Goal: Task Accomplishment & Management: Manage account settings

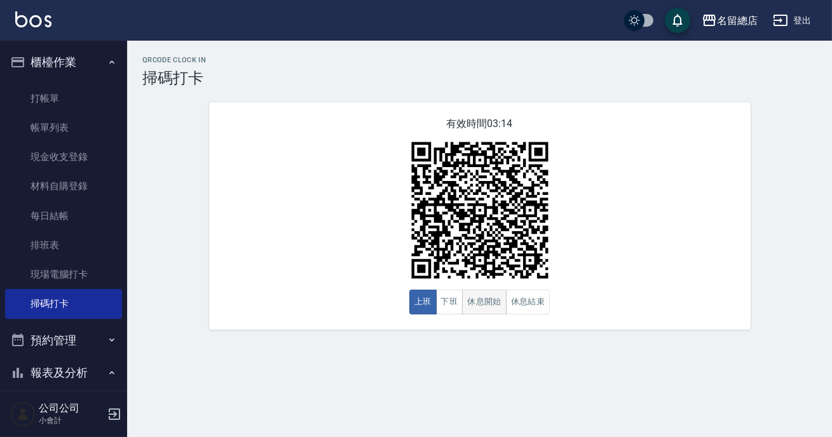
click at [489, 293] on button "休息開始" at bounding box center [484, 302] width 44 height 25
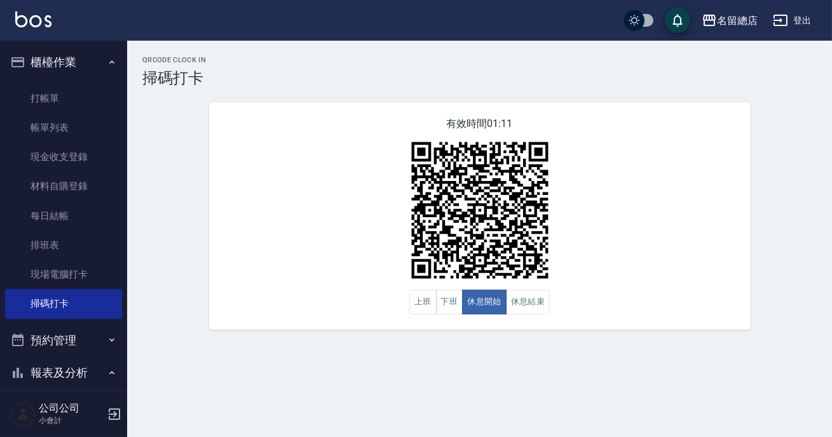
click at [513, 290] on img at bounding box center [479, 210] width 159 height 159
click at [515, 302] on button "休息結束" at bounding box center [528, 302] width 44 height 25
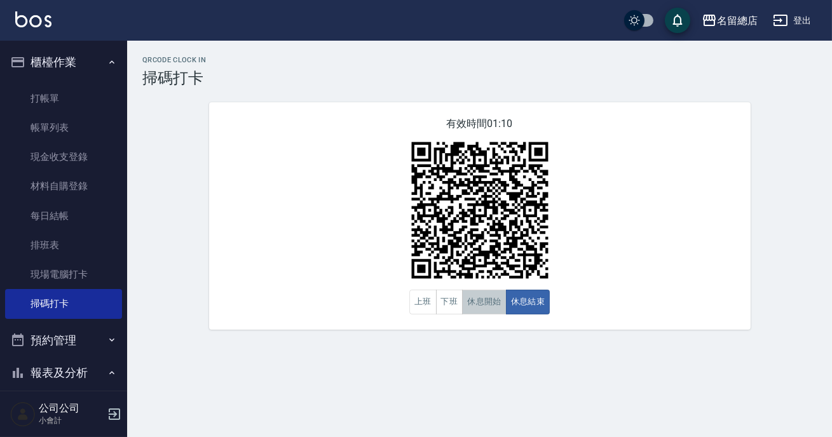
click at [501, 306] on button "休息開始" at bounding box center [484, 302] width 44 height 25
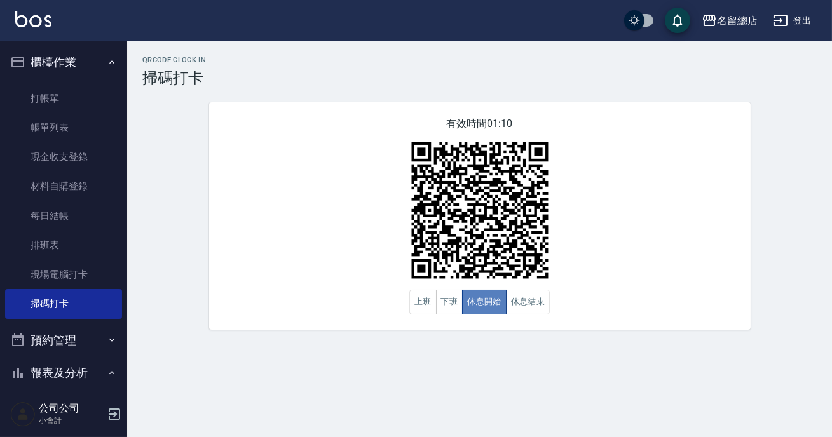
click at [501, 306] on button "休息開始" at bounding box center [484, 302] width 44 height 25
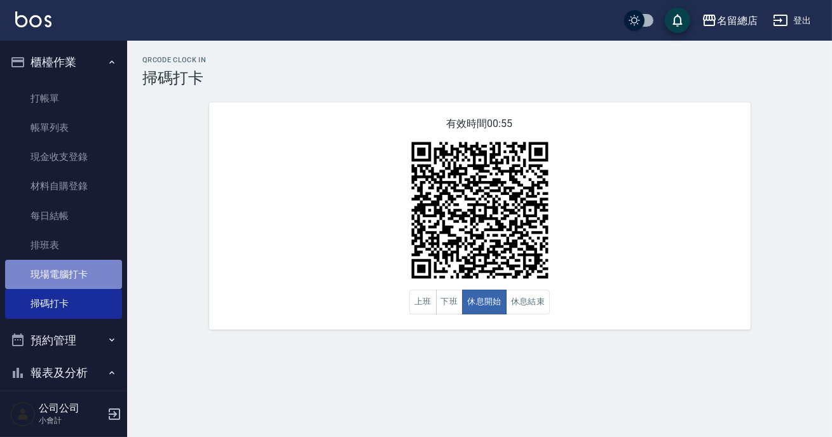
click at [85, 283] on link "現場電腦打卡" at bounding box center [63, 274] width 117 height 29
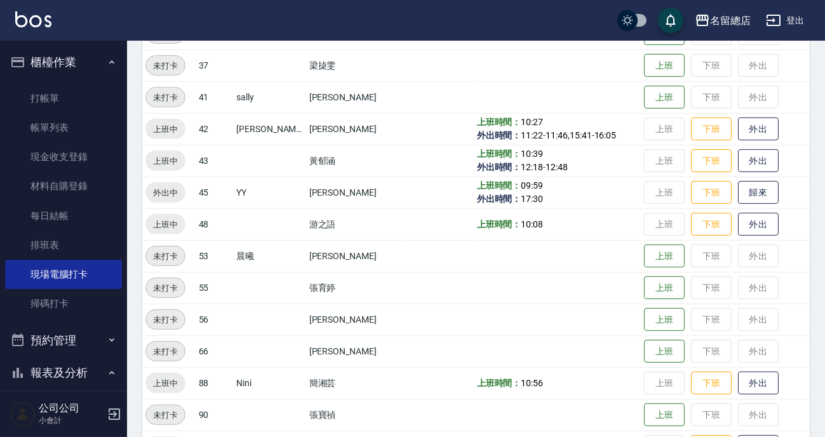
scroll to position [987, 0]
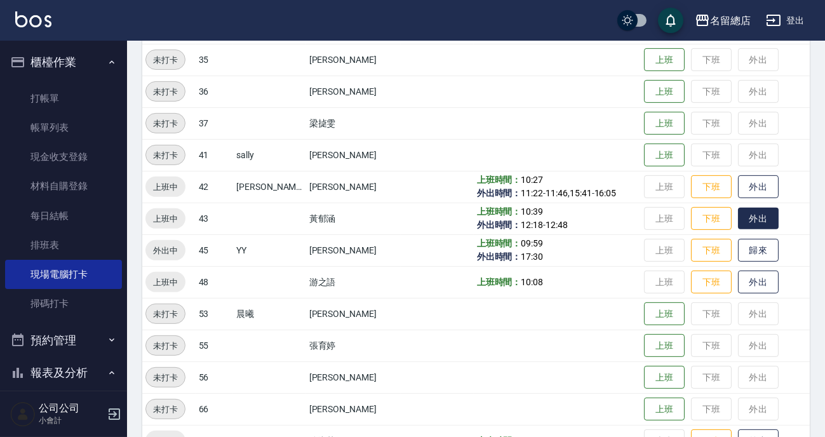
click at [743, 213] on button "外出" at bounding box center [758, 219] width 41 height 22
click at [743, 213] on button "歸來" at bounding box center [758, 219] width 41 height 22
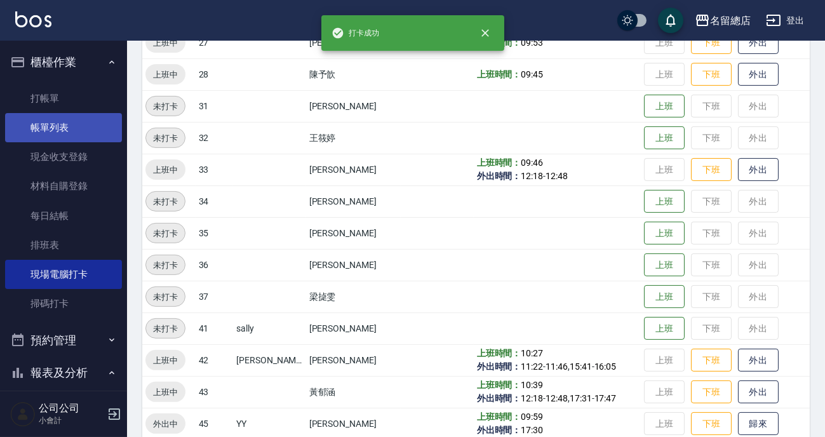
scroll to position [756, 0]
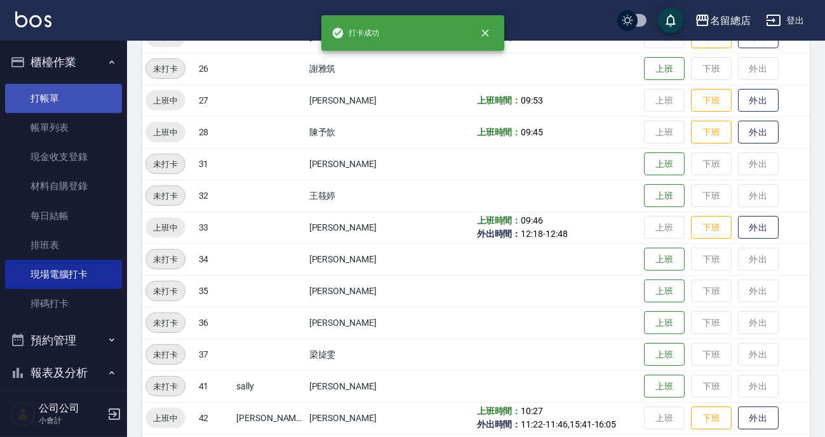
click at [63, 93] on link "打帳單" at bounding box center [63, 98] width 117 height 29
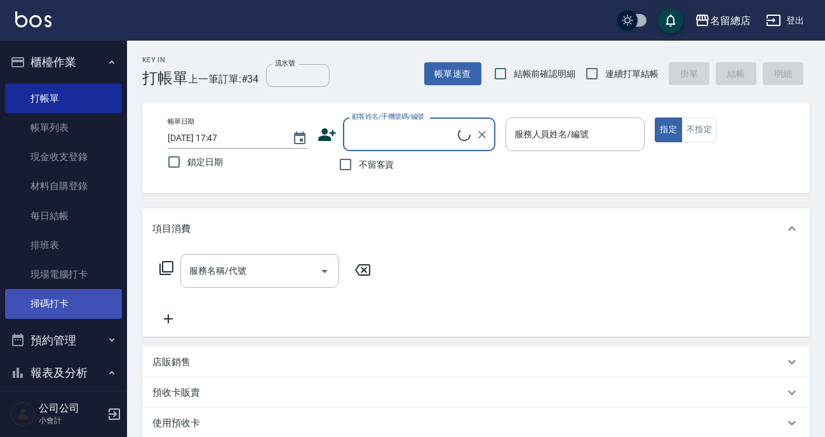
click at [43, 299] on link "掃碼打卡" at bounding box center [63, 303] width 117 height 29
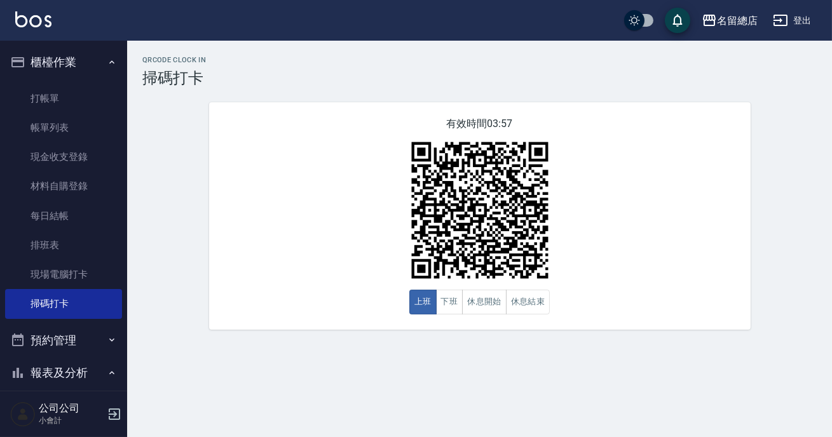
click at [831, 148] on div "QRcode Clock In 掃碼打卡 有效時間 03:57 上班 下班 休息開始 休息結束" at bounding box center [479, 193] width 705 height 274
click at [530, 306] on button "休息結束" at bounding box center [528, 302] width 44 height 25
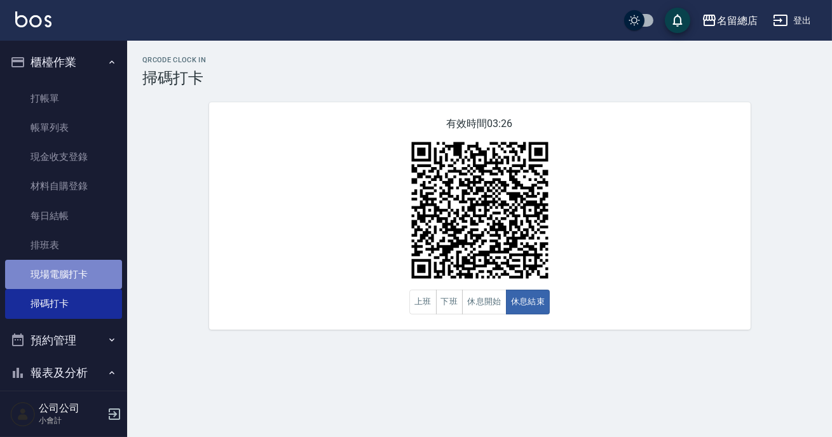
click at [106, 262] on link "現場電腦打卡" at bounding box center [63, 274] width 117 height 29
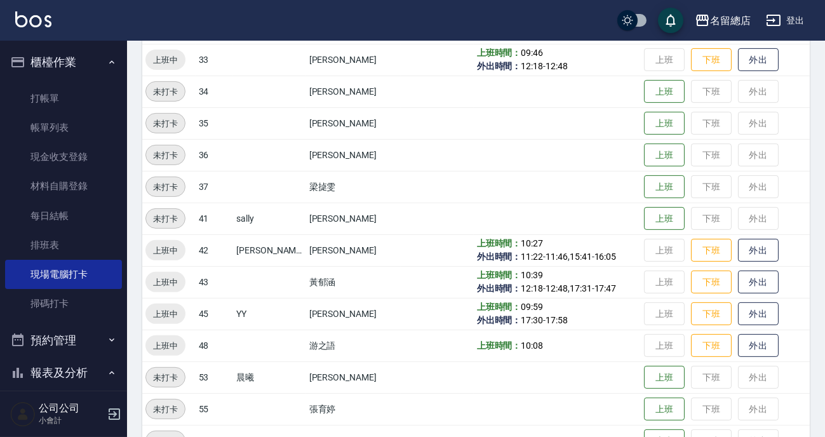
scroll to position [1039, 0]
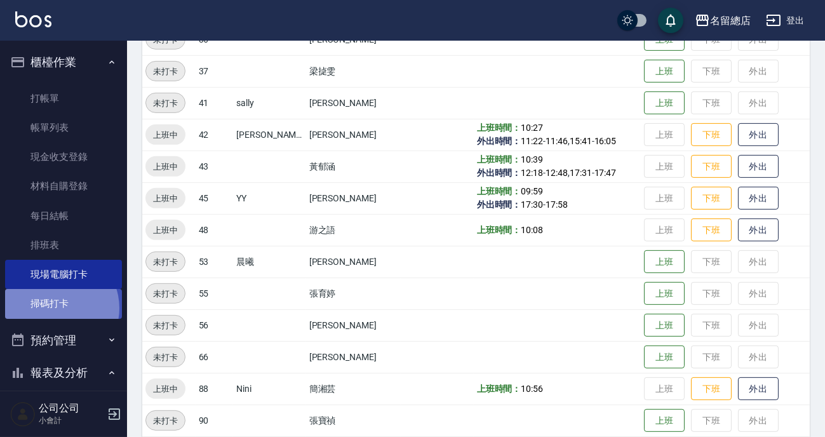
click at [56, 308] on link "掃碼打卡" at bounding box center [63, 303] width 117 height 29
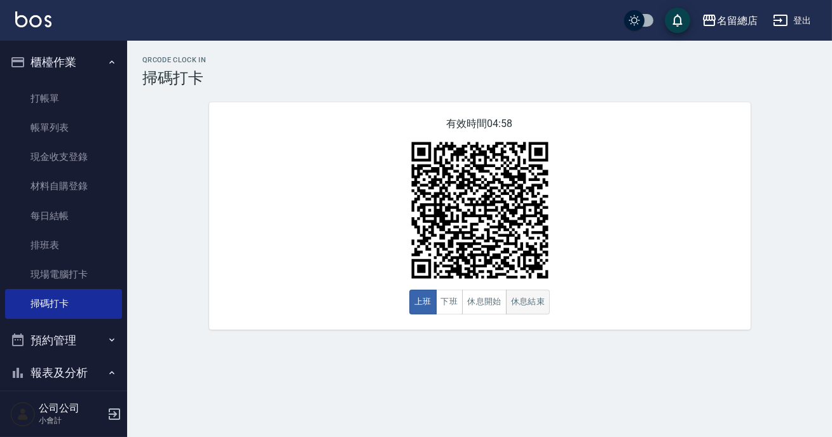
click at [533, 293] on button "休息結束" at bounding box center [528, 302] width 44 height 25
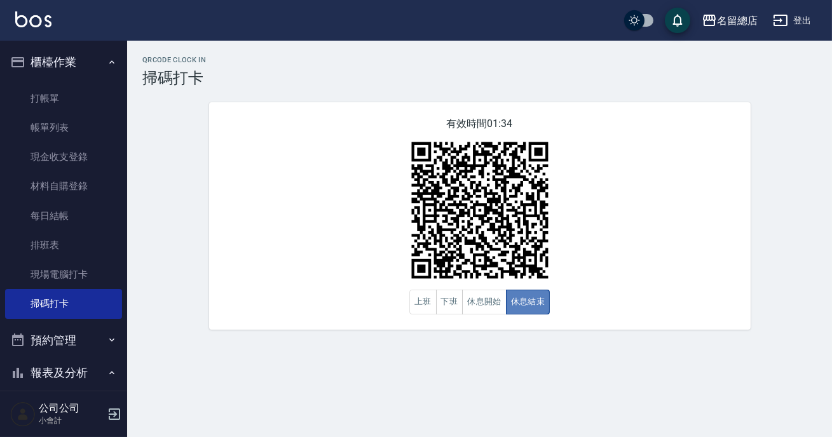
click at [533, 293] on button "休息結束" at bounding box center [528, 302] width 44 height 25
click at [493, 306] on button "休息開始" at bounding box center [484, 302] width 44 height 25
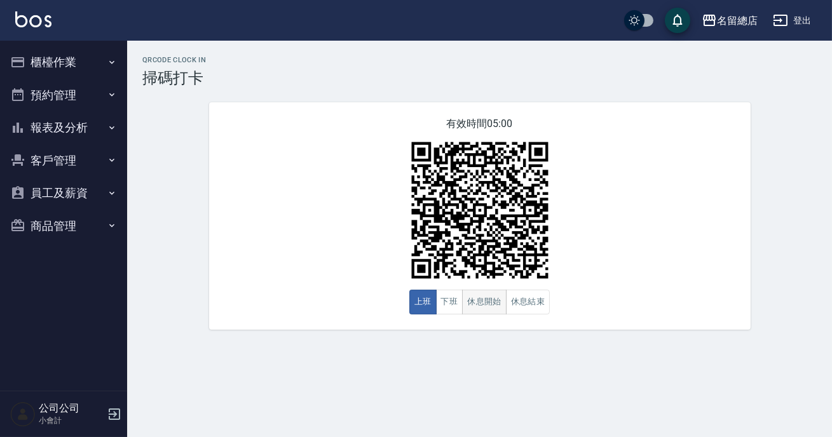
drag, startPoint x: 0, startPoint y: 0, endPoint x: 472, endPoint y: 304, distance: 561.6
click at [472, 304] on button "休息開始" at bounding box center [484, 302] width 44 height 25
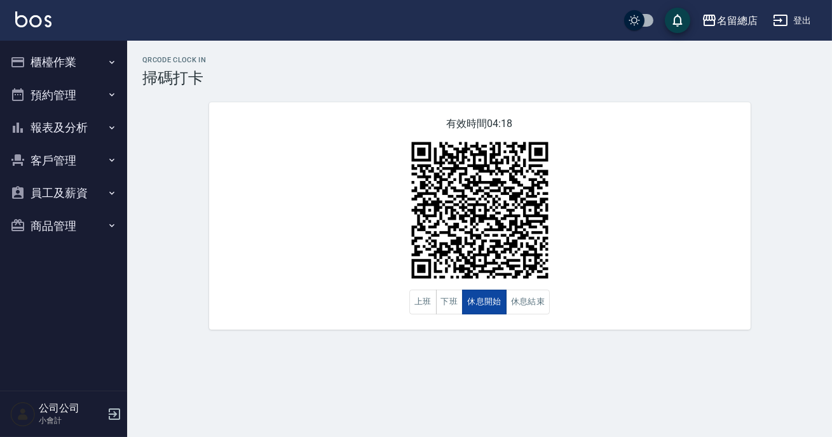
click at [472, 304] on button "休息開始" at bounding box center [484, 302] width 44 height 25
click at [534, 303] on button "休息結束" at bounding box center [528, 302] width 44 height 25
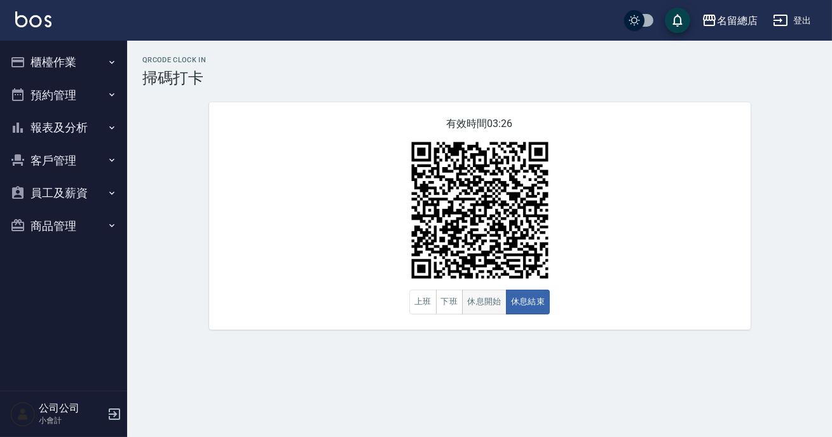
click at [483, 295] on button "休息開始" at bounding box center [484, 302] width 44 height 25
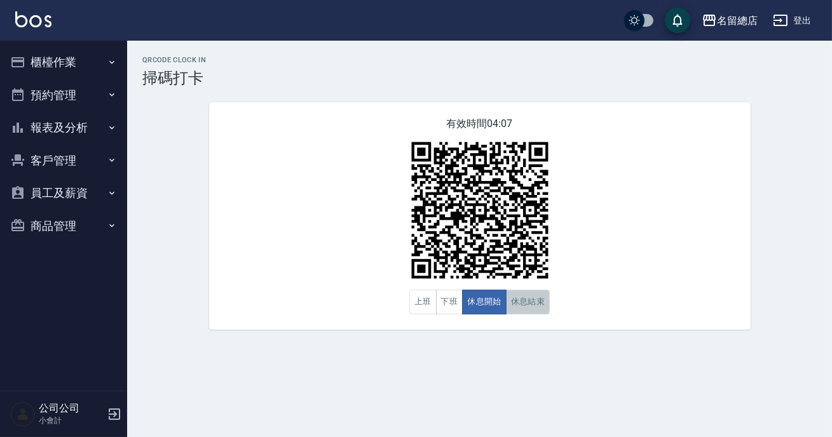
click at [537, 305] on button "休息結束" at bounding box center [528, 302] width 44 height 25
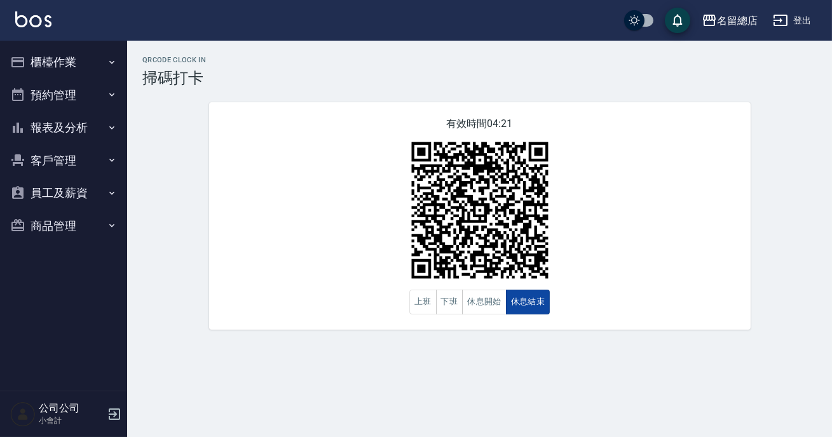
click at [537, 305] on button "休息結束" at bounding box center [528, 302] width 44 height 25
click at [502, 301] on button "休息開始" at bounding box center [484, 302] width 44 height 25
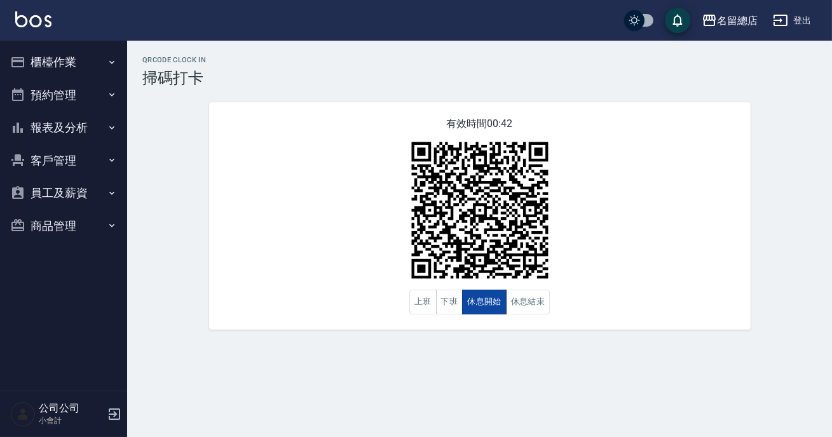
click at [475, 304] on button "休息開始" at bounding box center [484, 302] width 44 height 25
click at [520, 293] on button "休息結束" at bounding box center [528, 302] width 44 height 25
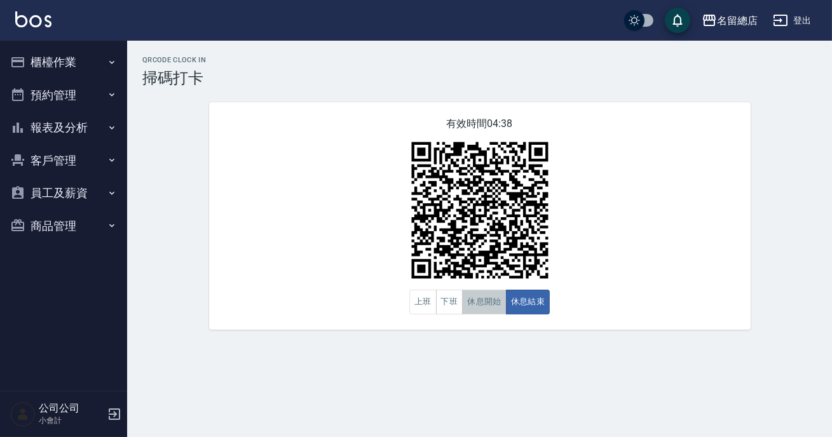
click at [479, 304] on button "休息開始" at bounding box center [484, 302] width 44 height 25
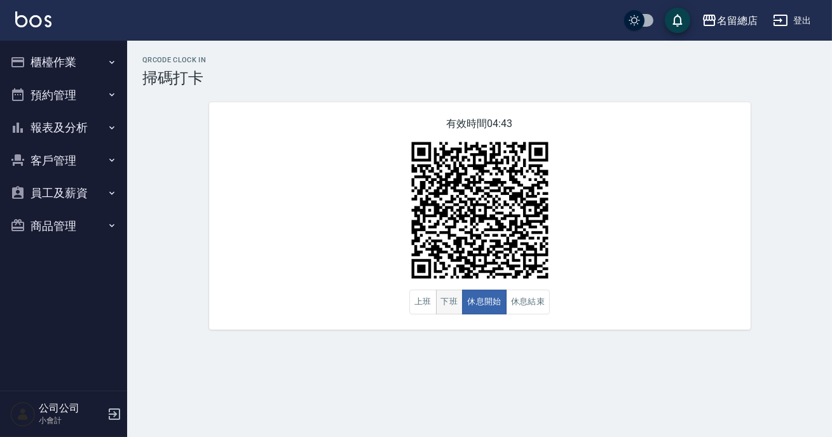
click at [450, 304] on button "下班" at bounding box center [449, 302] width 27 height 25
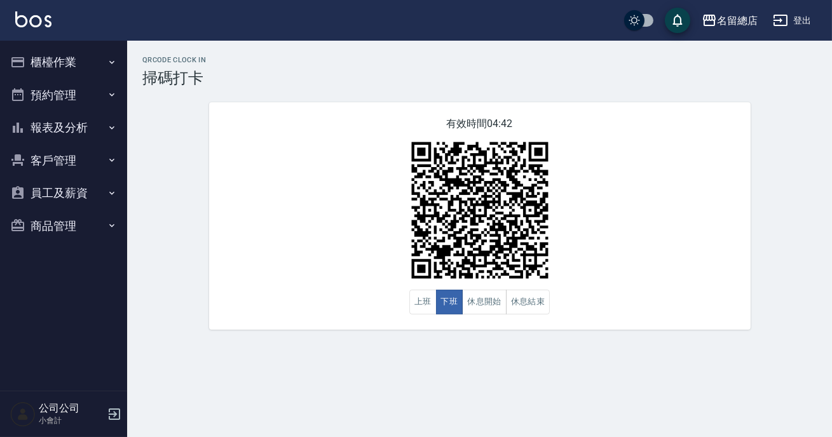
click at [457, 374] on div "QRcode Clock In 掃碼打卡 有效時間 04:42 上班 下班 休息開始 休息結束" at bounding box center [416, 218] width 832 height 437
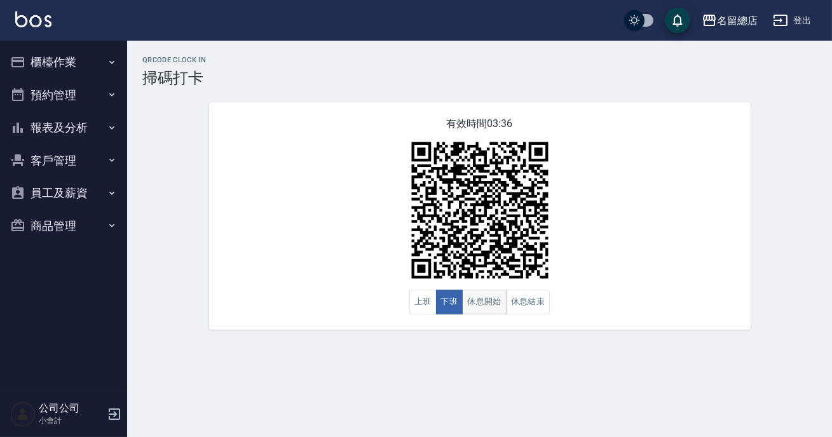
click at [496, 306] on button "休息開始" at bounding box center [484, 302] width 44 height 25
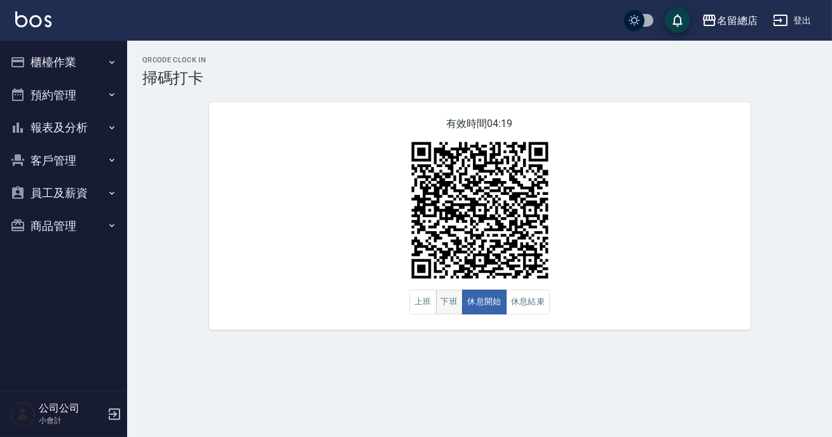
click at [442, 294] on button "下班" at bounding box center [449, 302] width 27 height 25
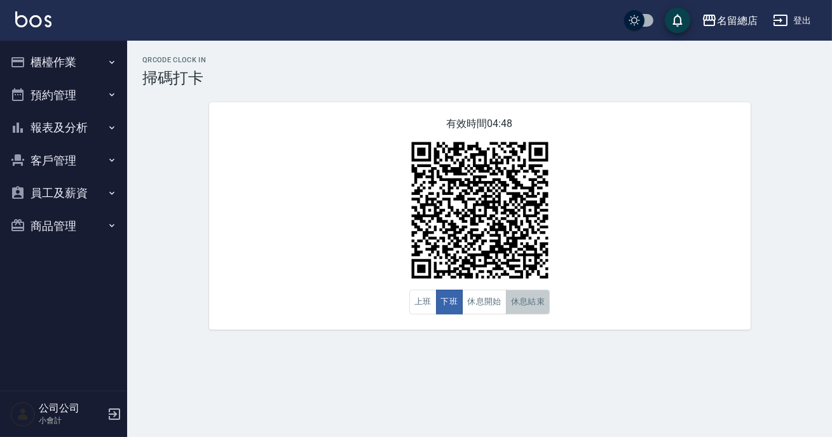
click at [540, 292] on button "休息結束" at bounding box center [528, 302] width 44 height 25
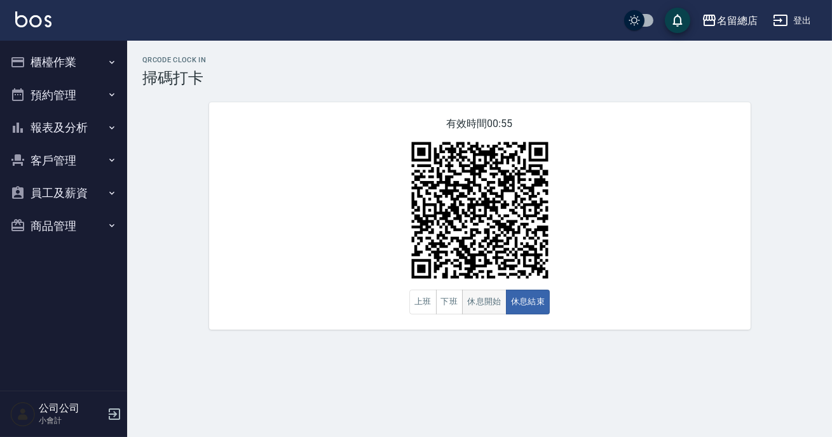
click at [495, 297] on button "休息開始" at bounding box center [484, 302] width 44 height 25
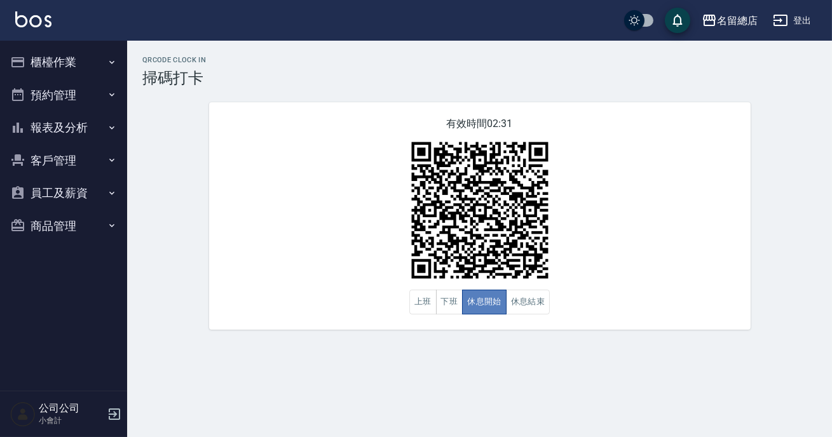
click at [492, 292] on button "休息開始" at bounding box center [484, 302] width 44 height 25
click at [448, 307] on button "下班" at bounding box center [449, 302] width 27 height 25
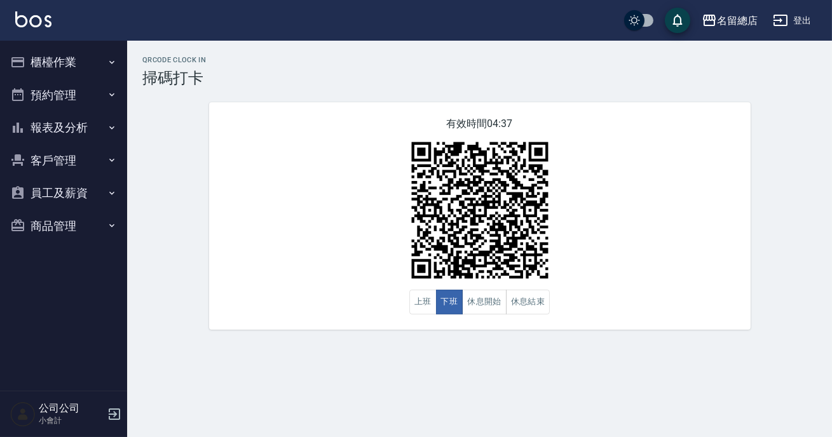
click at [233, 264] on div "有效時間 04:37 上班 下班 休息開始 休息結束" at bounding box center [479, 215] width 541 height 227
click at [443, 313] on button "下班" at bounding box center [449, 302] width 27 height 25
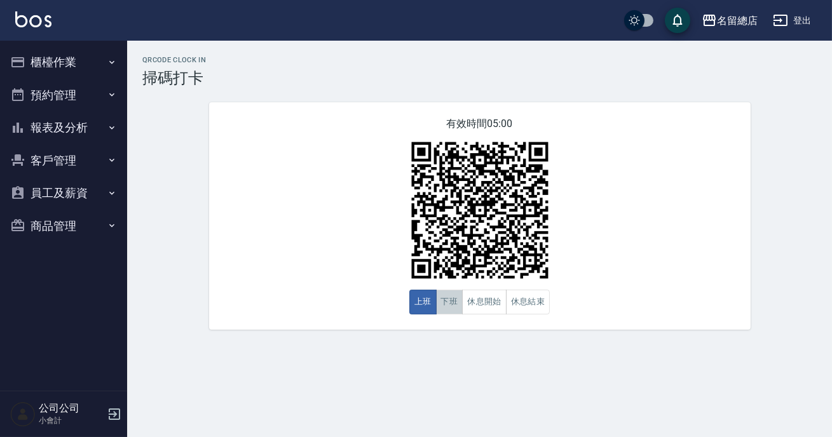
click at [445, 314] on button "下班" at bounding box center [449, 302] width 27 height 25
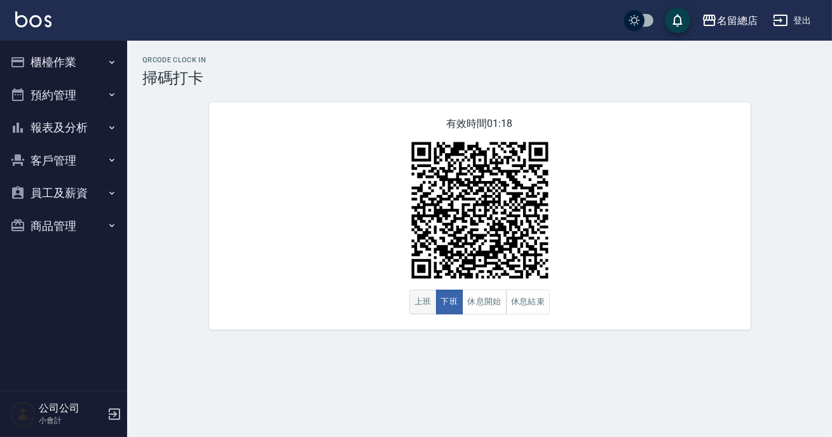
click at [417, 314] on button "上班" at bounding box center [422, 302] width 27 height 25
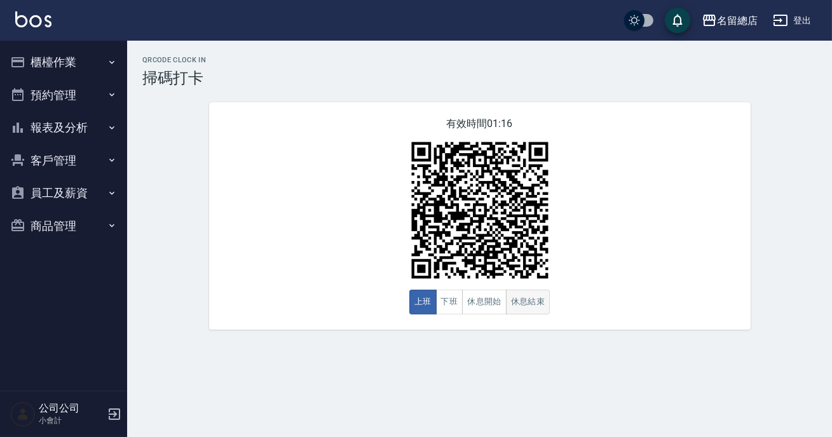
click at [534, 306] on button "休息結束" at bounding box center [528, 302] width 44 height 25
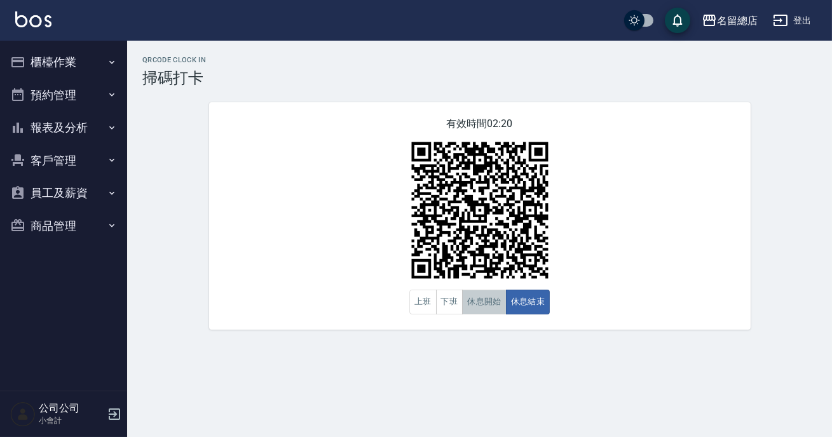
click at [470, 314] on button "休息開始" at bounding box center [484, 302] width 44 height 25
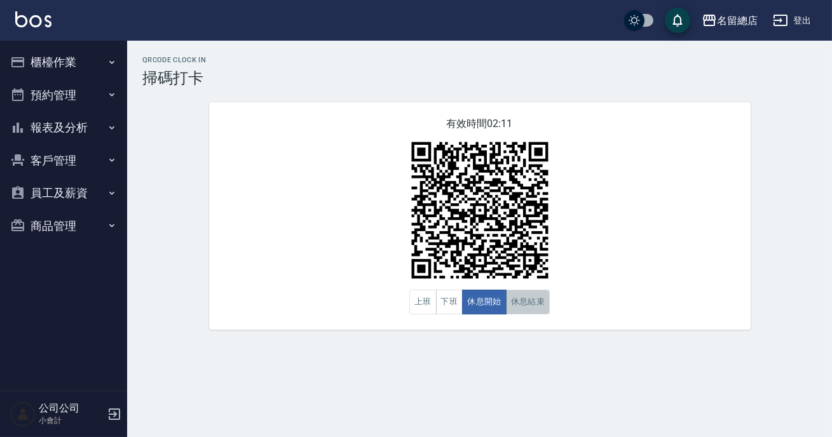
click at [525, 298] on button "休息結束" at bounding box center [528, 302] width 44 height 25
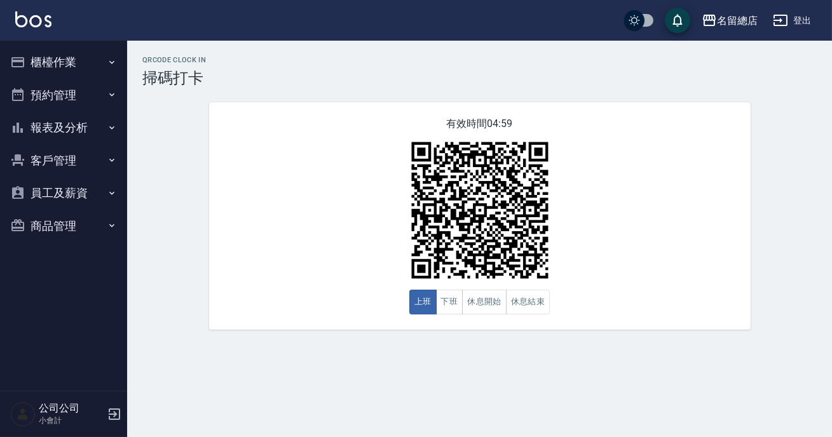
click at [45, 64] on button "櫃檯作業" at bounding box center [63, 62] width 117 height 33
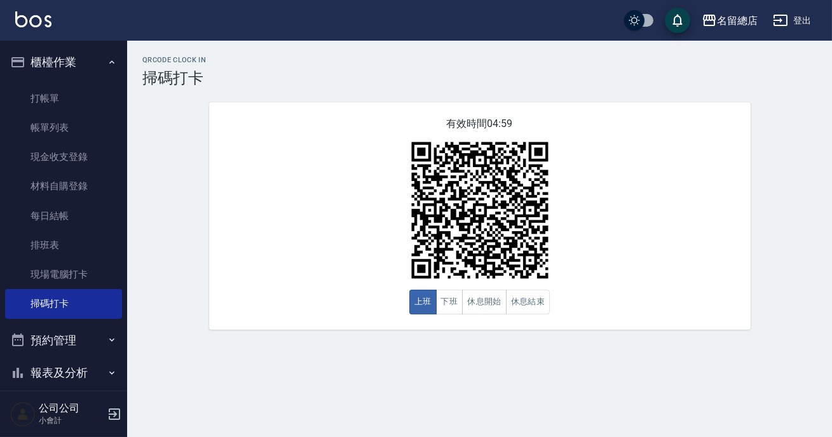
click at [273, 241] on div "有效時間 04:59 上班 下班 休息開始 休息結束" at bounding box center [479, 215] width 541 height 227
click at [449, 307] on button "下班" at bounding box center [449, 302] width 27 height 25
